Goal: Browse casually: Explore the website without a specific task or goal

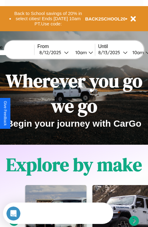
scroll to position [94, 0]
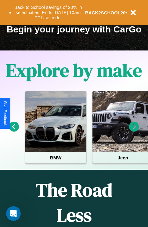
click at [14, 131] on icon at bounding box center [14, 127] width 10 height 10
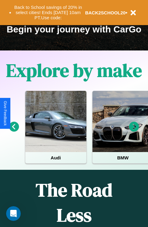
click at [14, 131] on icon at bounding box center [14, 127] width 10 height 10
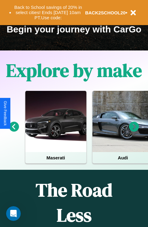
click at [14, 131] on icon at bounding box center [14, 127] width 10 height 10
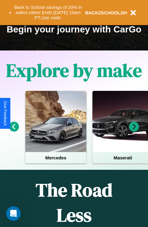
click at [134, 131] on icon at bounding box center [134, 127] width 10 height 10
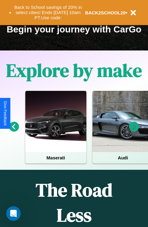
click at [134, 131] on icon at bounding box center [134, 127] width 10 height 10
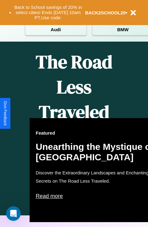
scroll to position [250, 0]
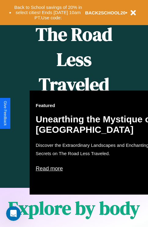
click at [74, 114] on div "Featured Unearthing the Mystique of [GEOGRAPHIC_DATA] Discover the Extraordinar…" at bounding box center [97, 143] width 135 height 104
